Goal: Transaction & Acquisition: Purchase product/service

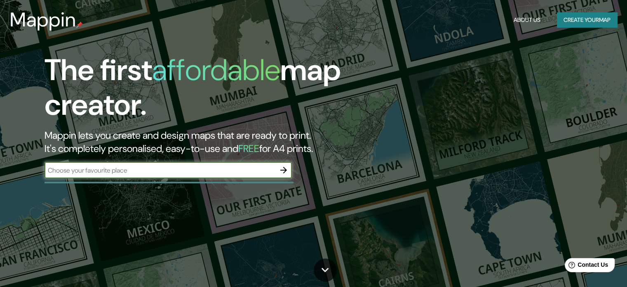
click at [222, 166] on input "text" at bounding box center [160, 169] width 231 height 9
type input "[PERSON_NAME] del mar lima [GEOGRAPHIC_DATA]"
click at [284, 168] on icon "button" at bounding box center [284, 170] width 10 height 10
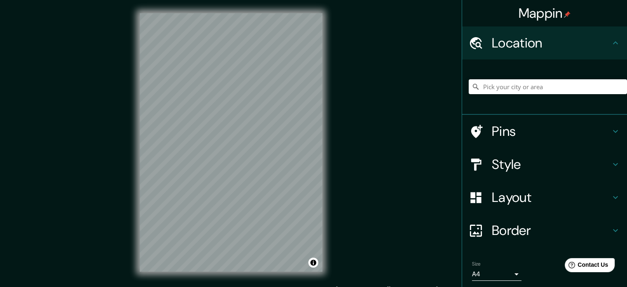
click at [343, 146] on div "Mappin Location Pins Style Layout Border Choose a border. Hint : you can make l…" at bounding box center [313, 149] width 627 height 298
click at [503, 164] on h4 "Style" at bounding box center [551, 164] width 119 height 17
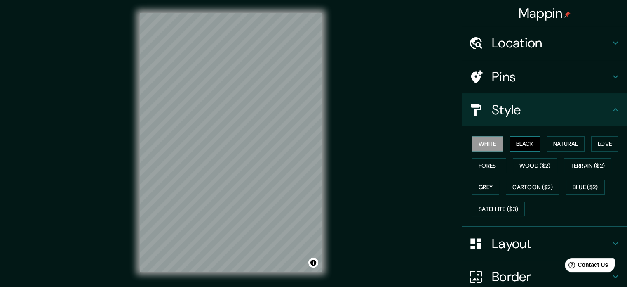
click at [514, 145] on button "Black" at bounding box center [525, 143] width 31 height 15
click at [483, 149] on button "White" at bounding box center [487, 143] width 31 height 15
click at [565, 145] on button "Natural" at bounding box center [566, 143] width 38 height 15
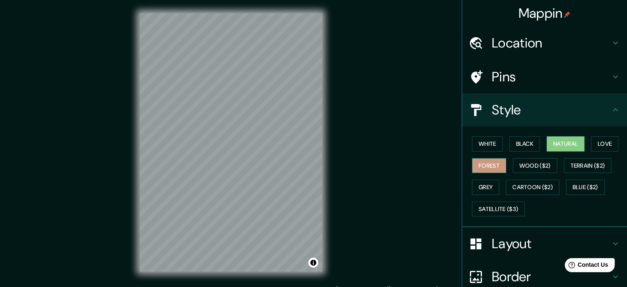
click at [490, 165] on button "Forest" at bounding box center [489, 165] width 34 height 15
click at [530, 170] on button "Wood ($2)" at bounding box center [535, 165] width 45 height 15
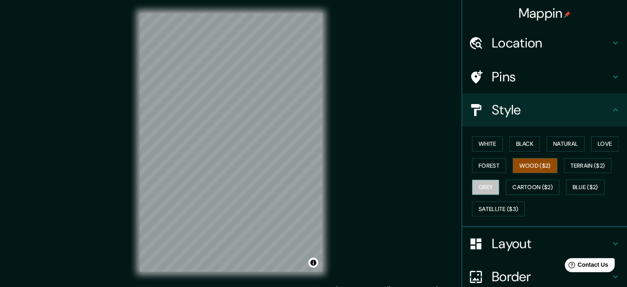
drag, startPoint x: 490, startPoint y: 184, endPoint x: 491, endPoint y: 180, distance: 4.2
click at [490, 181] on button "Grey" at bounding box center [485, 186] width 27 height 15
click at [483, 147] on button "White" at bounding box center [487, 143] width 31 height 15
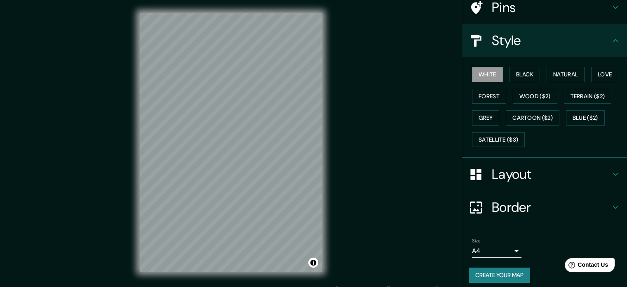
scroll to position [73, 0]
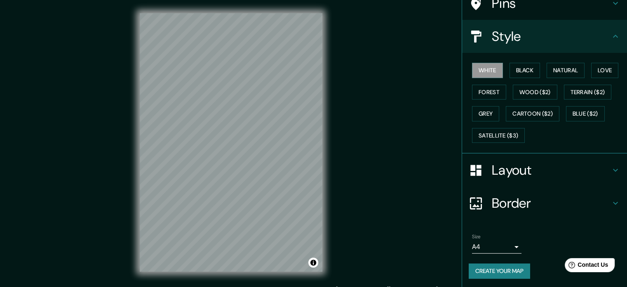
click at [509, 248] on body "Mappin Location Pins Style White Black Natural Love Forest Wood ($2) Terrain ($…" at bounding box center [313, 143] width 627 height 287
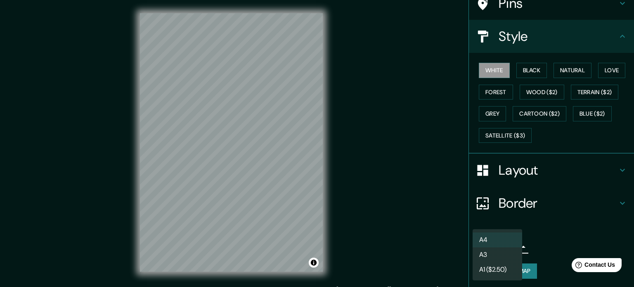
click at [540, 247] on div at bounding box center [317, 143] width 634 height 287
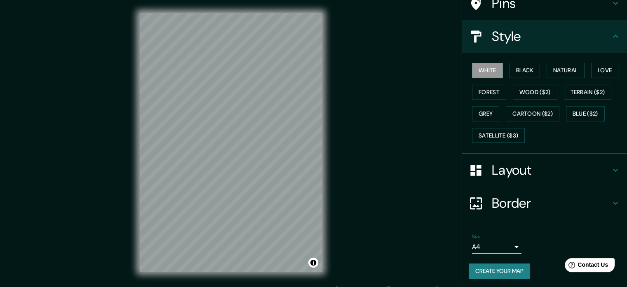
click at [519, 266] on button "Create your map" at bounding box center [499, 270] width 61 height 15
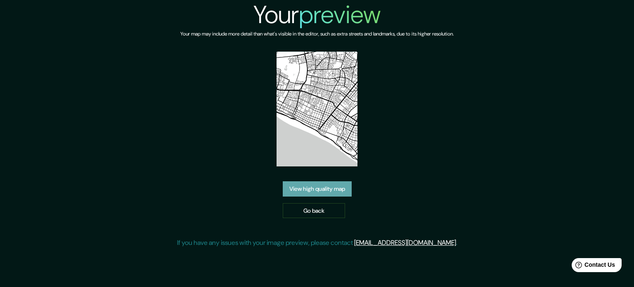
click at [334, 192] on link "View high quality map" at bounding box center [317, 188] width 69 height 15
